Goal: Entertainment & Leisure: Consume media (video, audio)

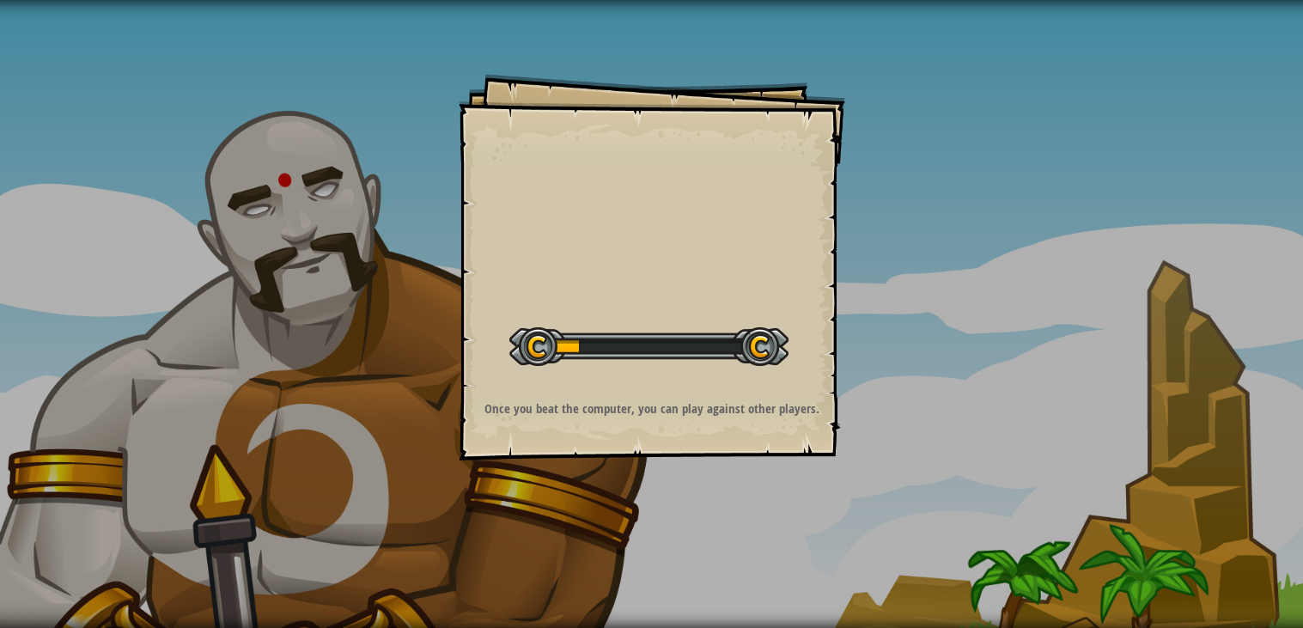
click at [606, 199] on div "Goals Start Level Error loading from server. Try refreshing the page. You'll ne…" at bounding box center [652, 267] width 387 height 387
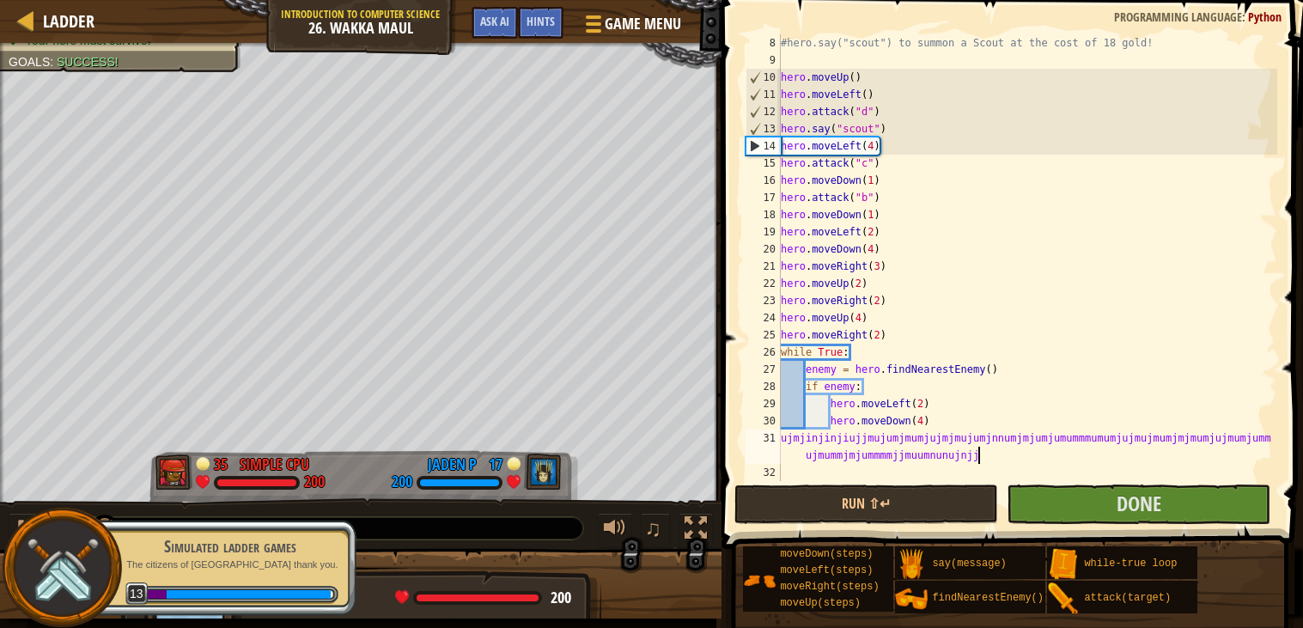
scroll to position [7, 53]
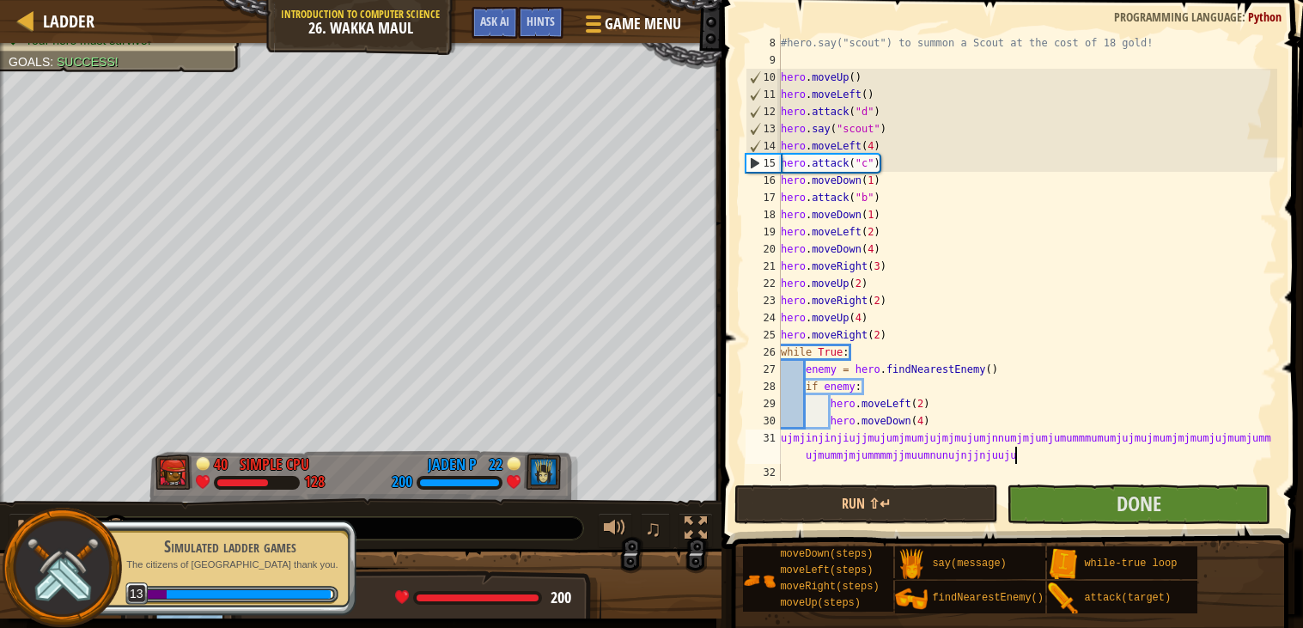
type textarea "ujmjinjinjiujjmujumjmumjujmjmujumjnnumjmjumjumummmumumjujmujmumjmjmumjujmumjumm…"
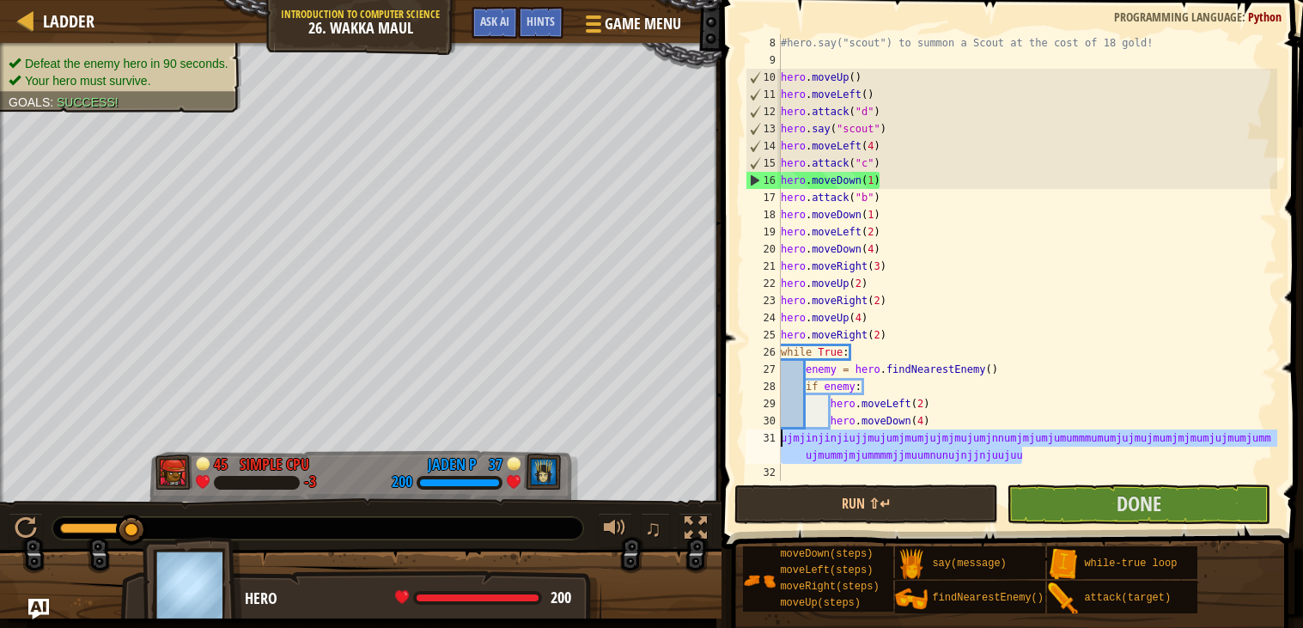
drag, startPoint x: 1033, startPoint y: 447, endPoint x: 780, endPoint y: 444, distance: 253.4
click at [780, 444] on div "ujmjinjinjiujjmujumjmumjujmjmujumjnnumjmjumjumummmumumjujmujmumjmjmumjujmumjumm…" at bounding box center [1009, 257] width 535 height 447
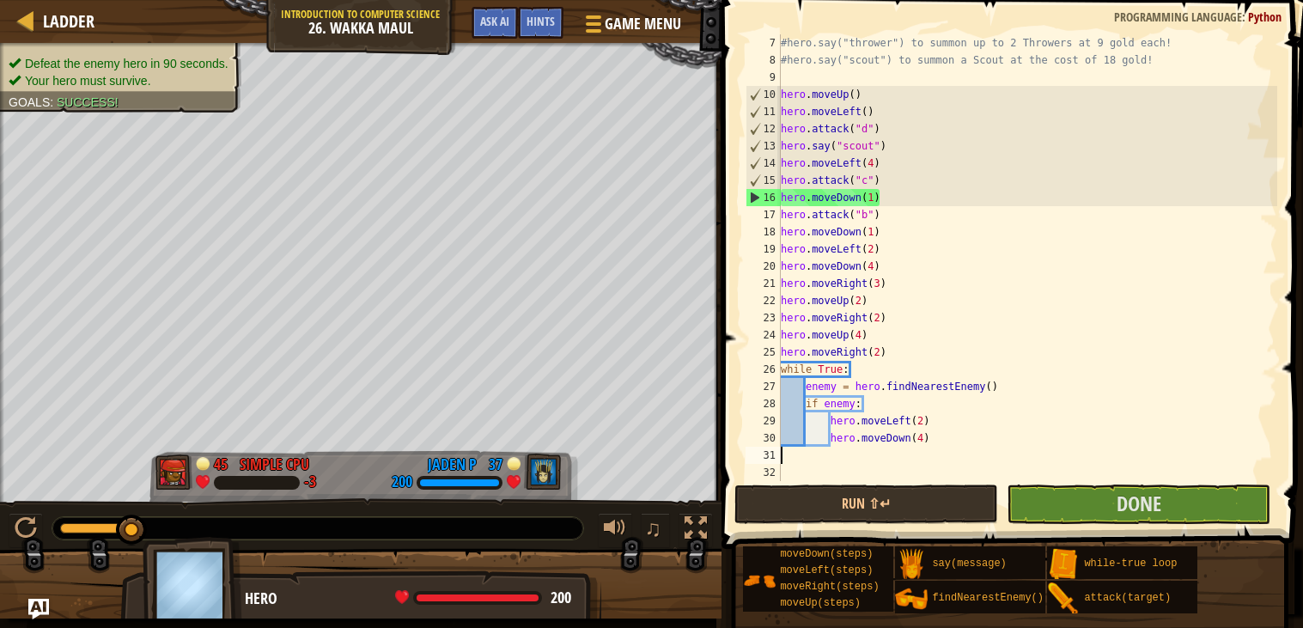
scroll to position [119, 0]
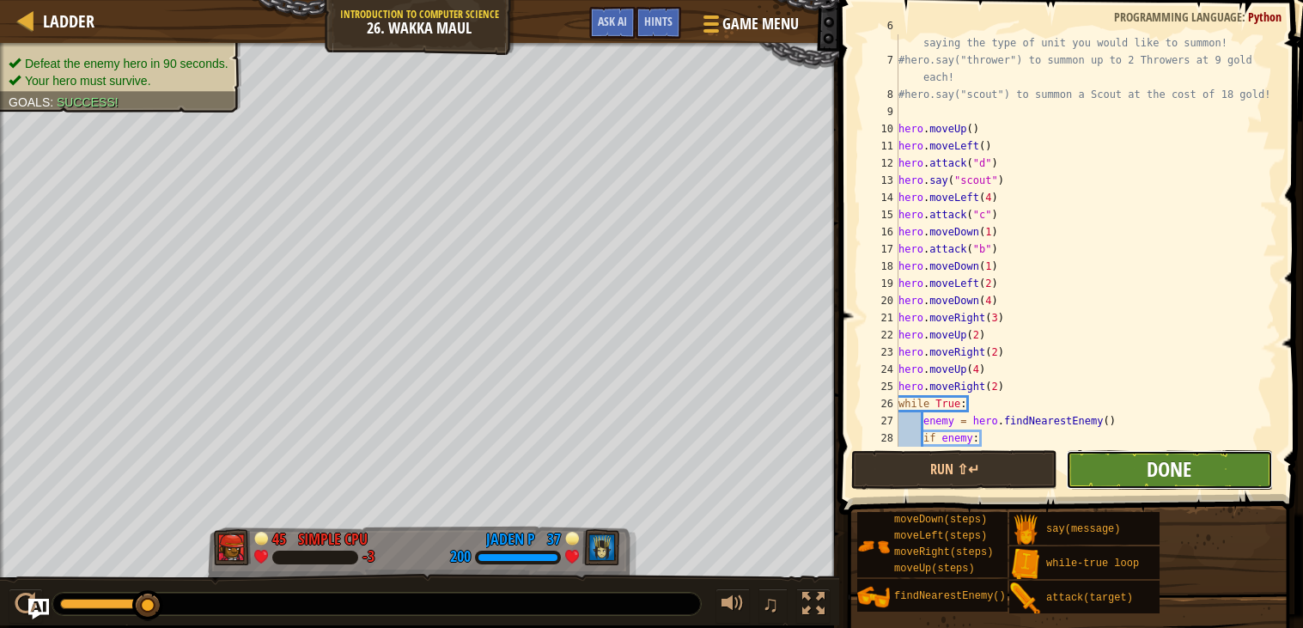
click at [1150, 480] on span "Done" at bounding box center [1169, 468] width 45 height 27
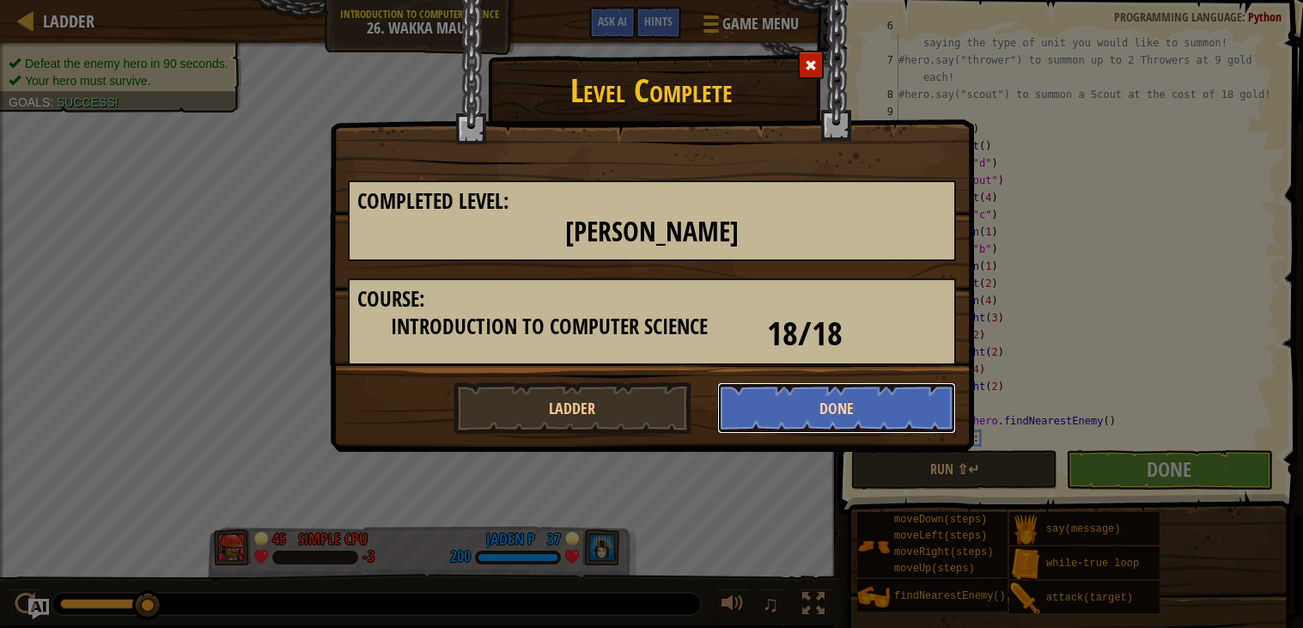
click at [859, 404] on button "Done" at bounding box center [836, 408] width 239 height 52
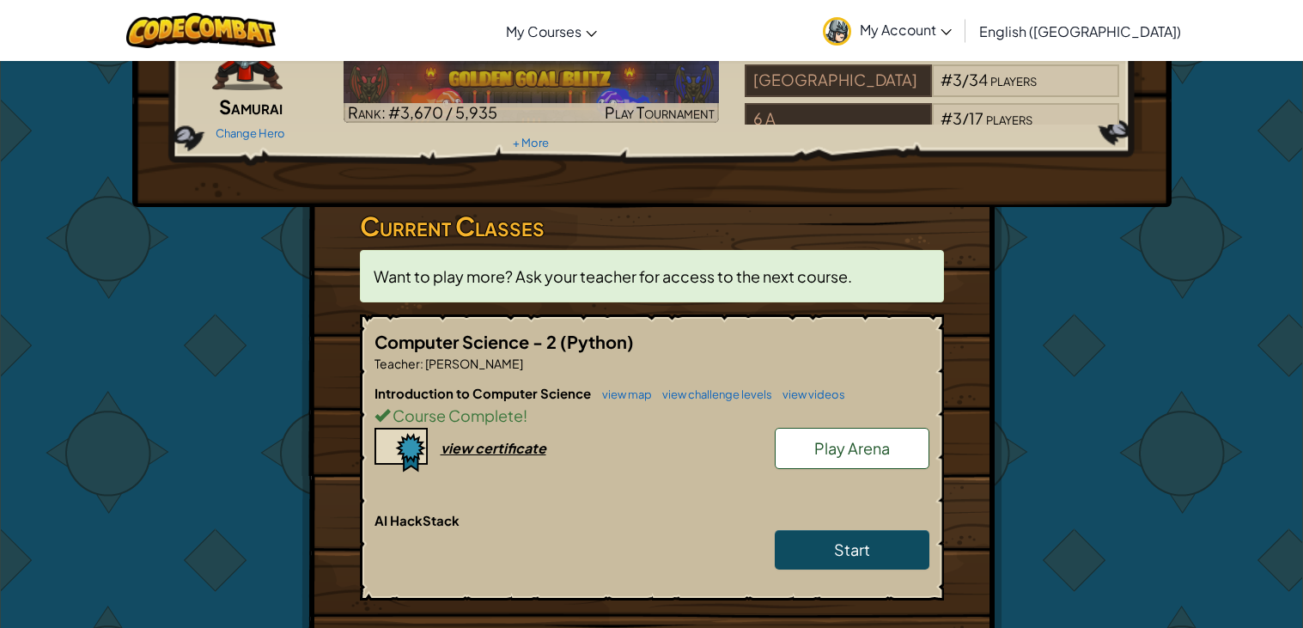
scroll to position [144, 0]
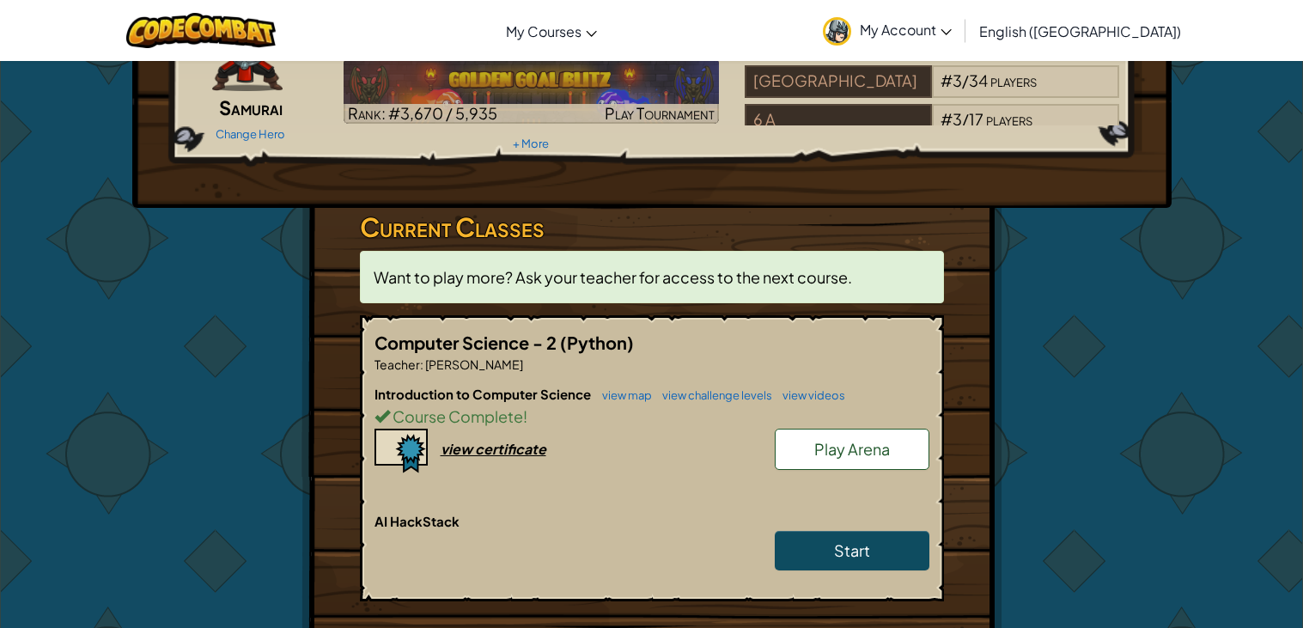
click at [844, 456] on span "Play Arena" at bounding box center [852, 449] width 76 height 20
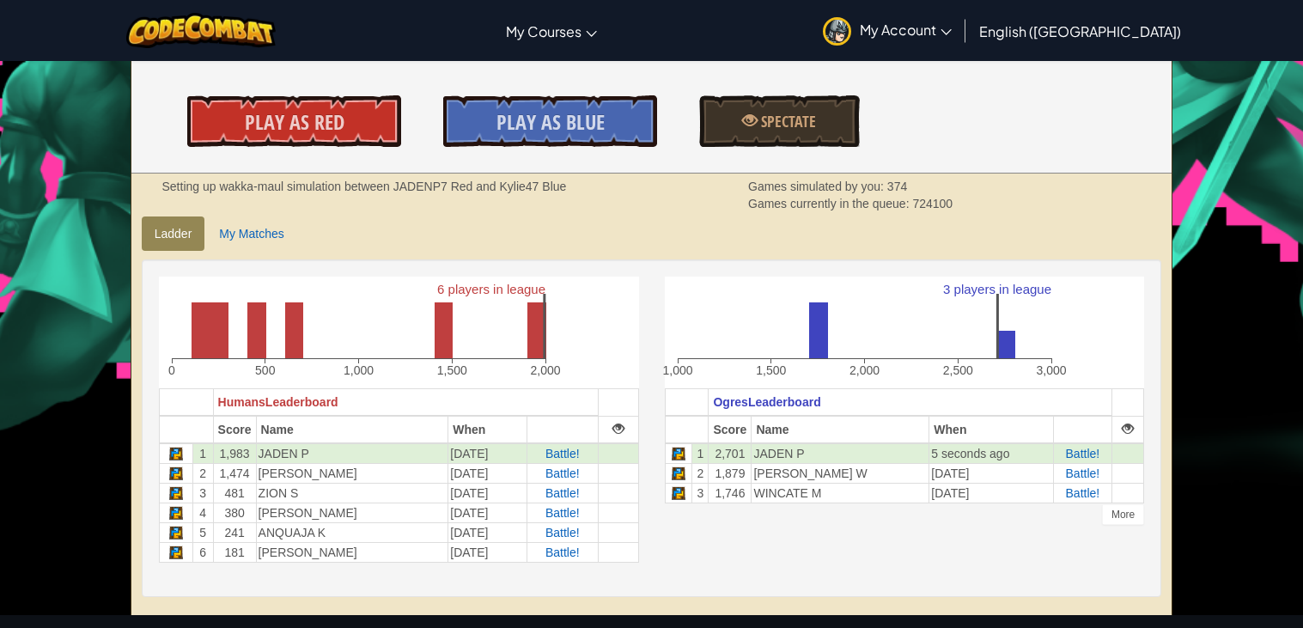
scroll to position [272, 0]
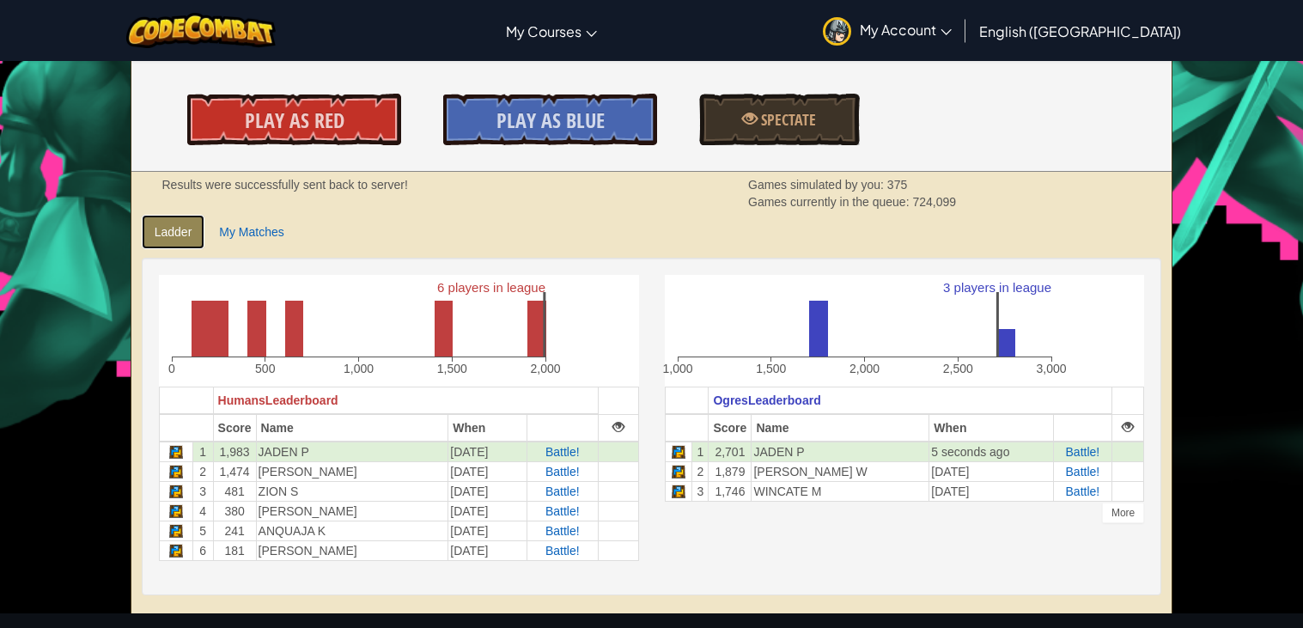
click at [173, 233] on link "Ladder" at bounding box center [174, 232] width 64 height 34
click at [212, 238] on link "My Matches" at bounding box center [251, 232] width 90 height 34
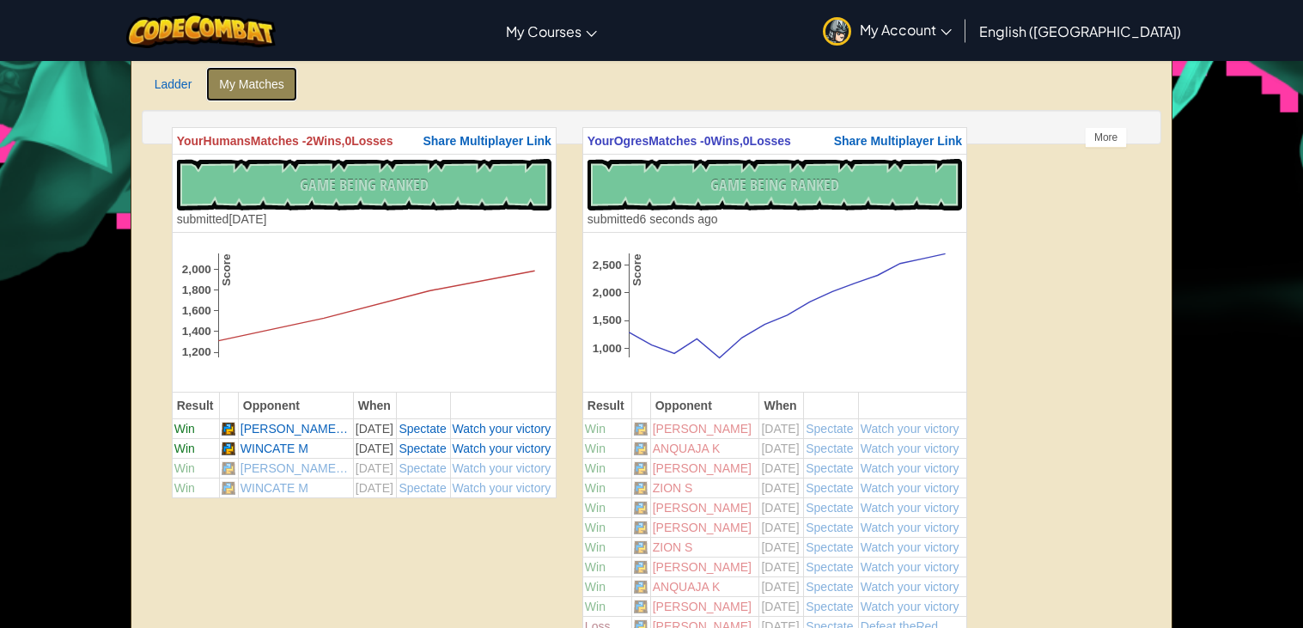
scroll to position [427, 0]
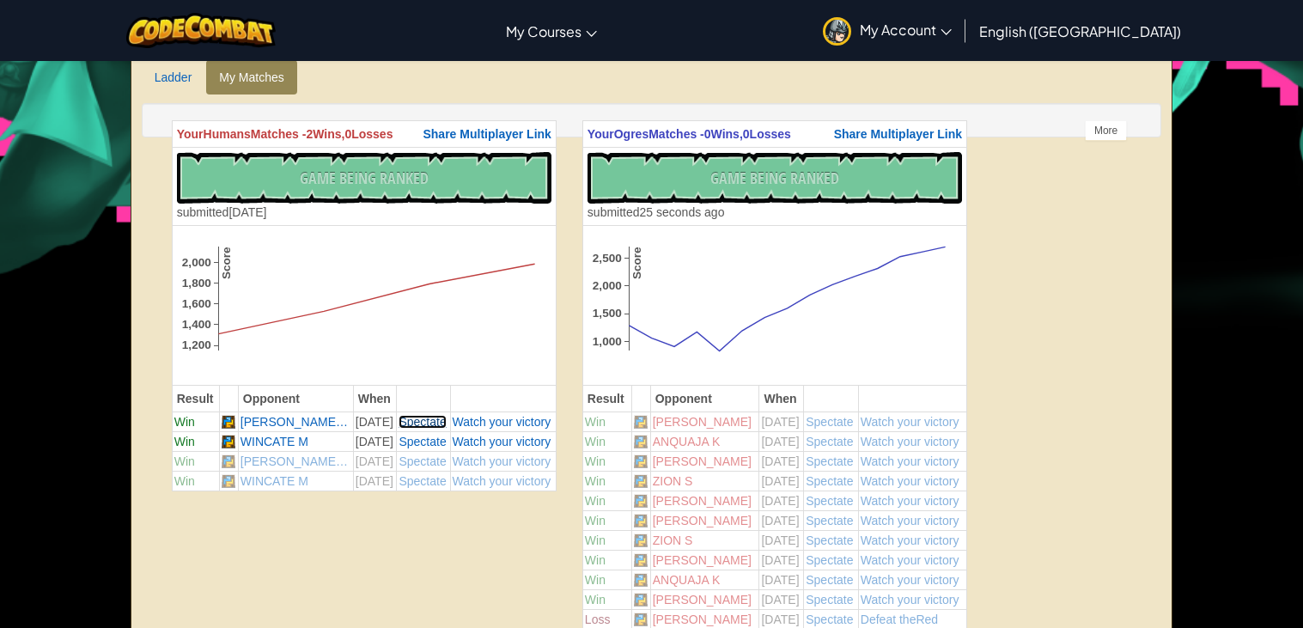
click at [427, 428] on span "Spectate" at bounding box center [422, 422] width 47 height 14
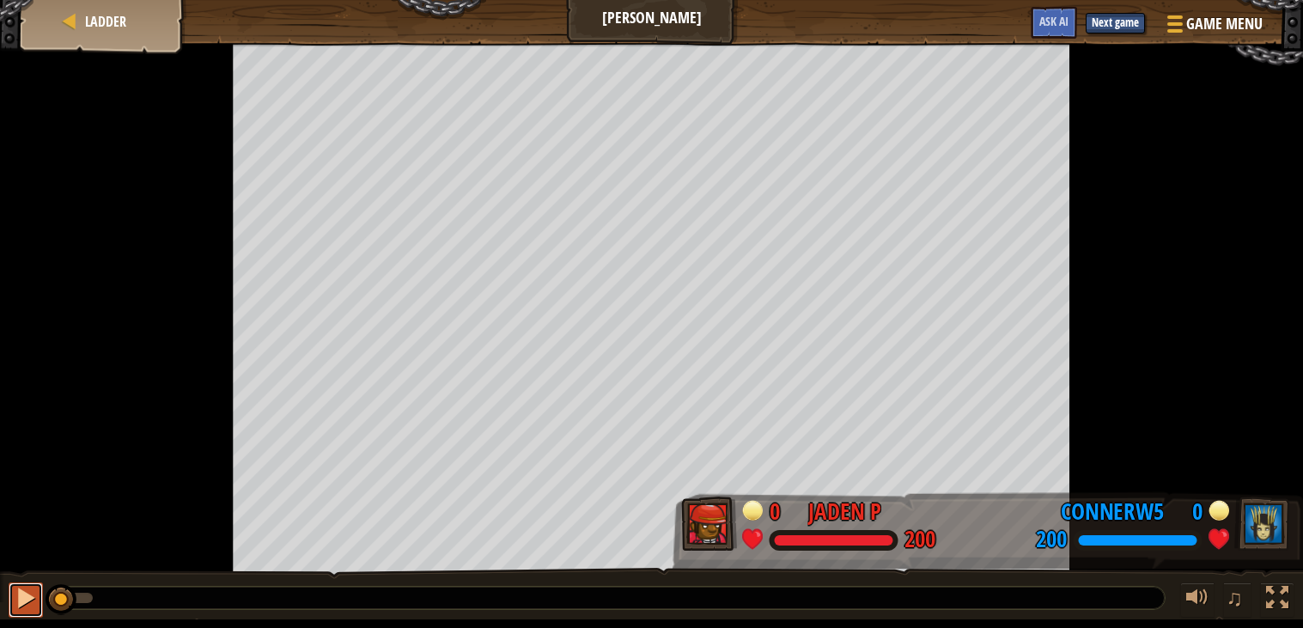
click at [15, 600] on div at bounding box center [26, 598] width 22 height 22
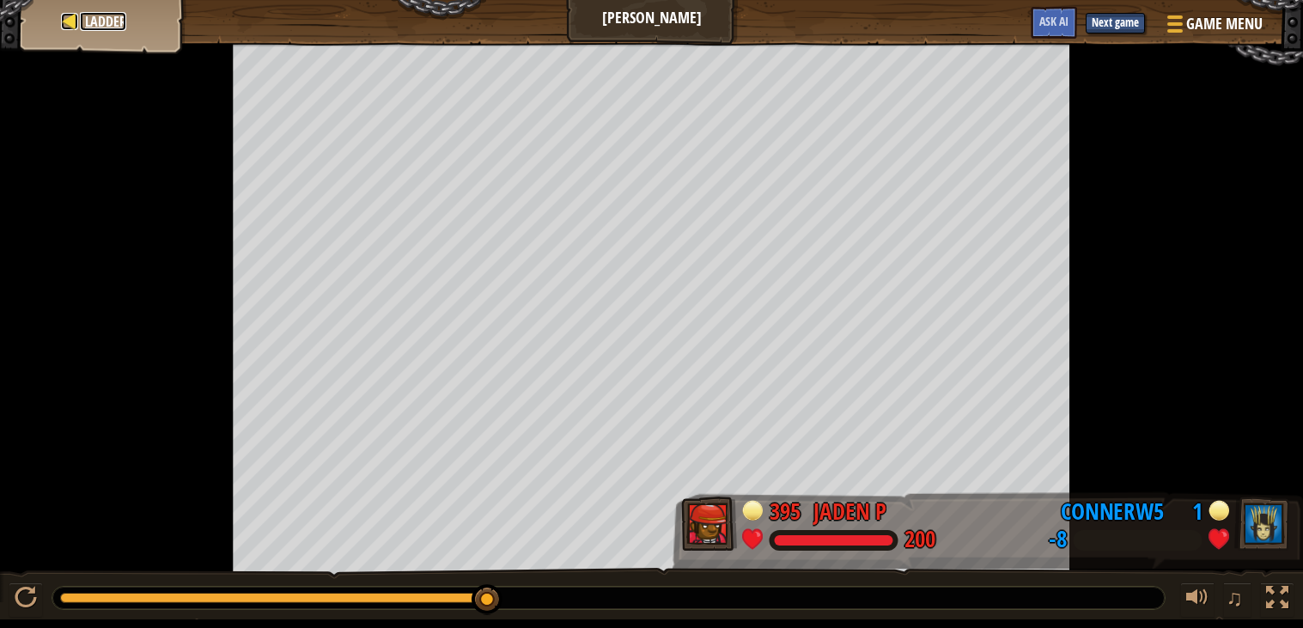
click at [100, 28] on span "Ladder" at bounding box center [105, 21] width 41 height 19
